Goal: Task Accomplishment & Management: Manage account settings

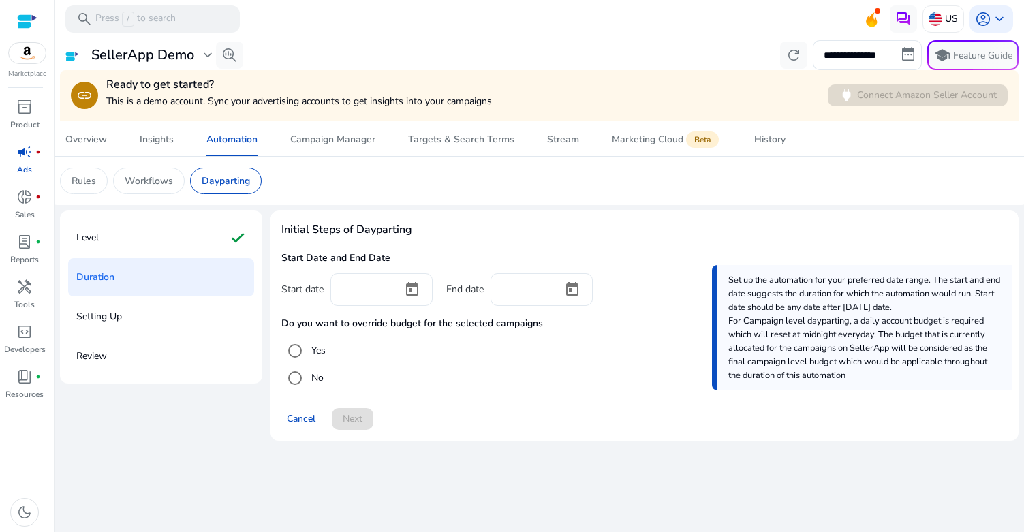
click at [25, 146] on span "campaign" at bounding box center [24, 152] width 16 height 16
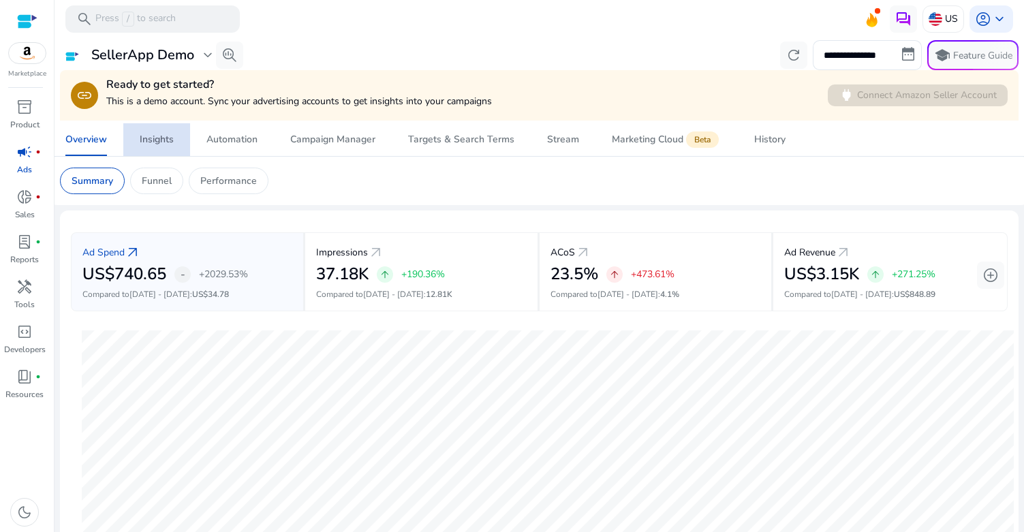
click at [149, 149] on span "Insights" at bounding box center [157, 139] width 34 height 33
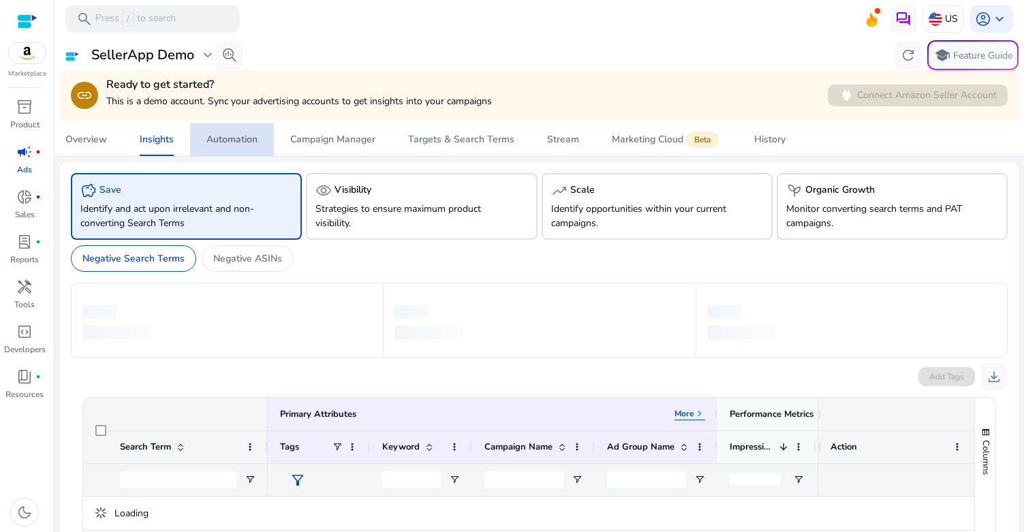
click at [230, 146] on span "Automation" at bounding box center [231, 139] width 51 height 33
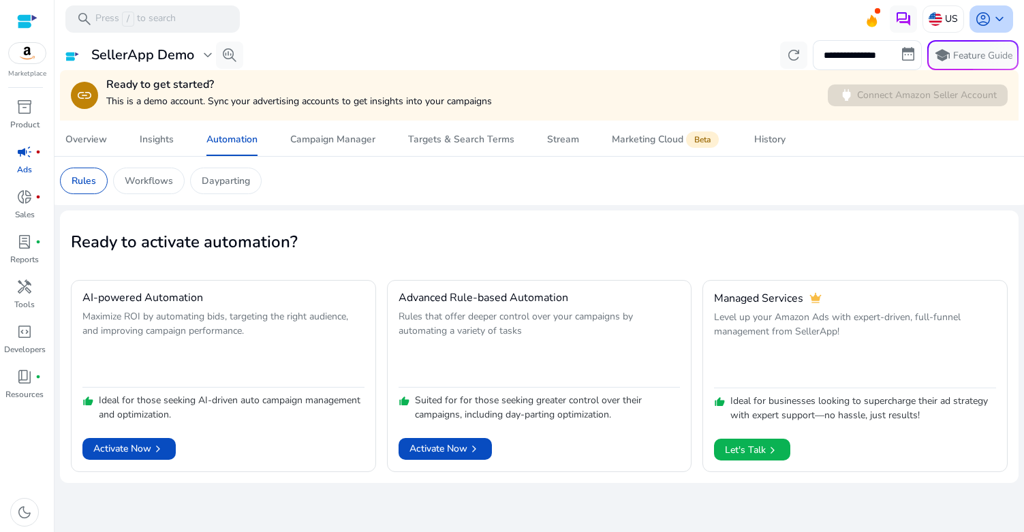
click at [992, 23] on span "keyboard_arrow_down" at bounding box center [999, 19] width 16 height 16
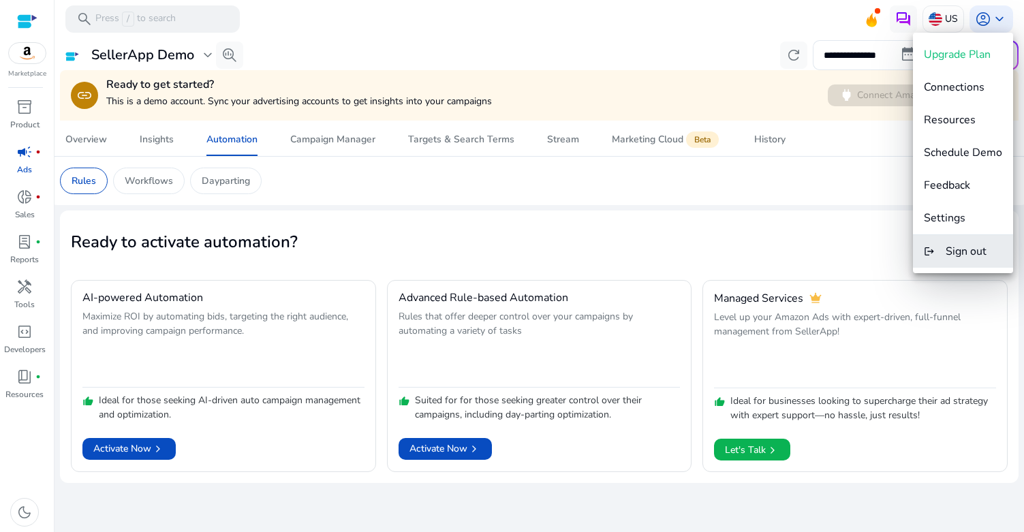
click at [959, 255] on span "Sign out" at bounding box center [965, 251] width 41 height 15
